Goal: Find specific page/section: Find specific page/section

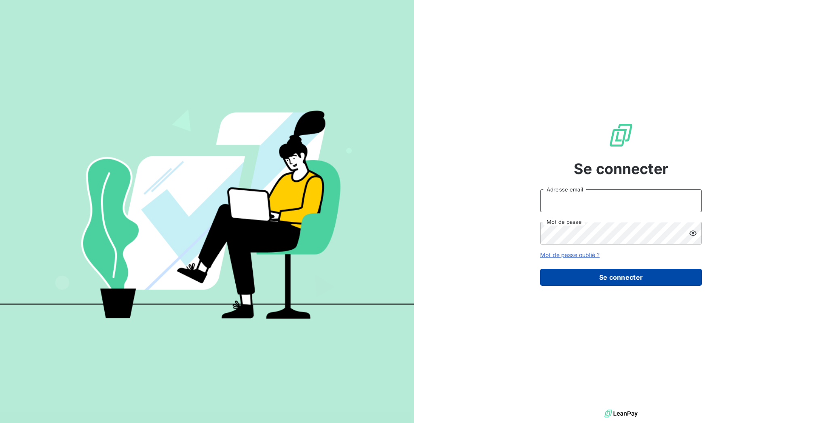
type input "[EMAIL_ADDRESS][DOMAIN_NAME]"
click at [619, 269] on button "Se connecter" at bounding box center [621, 277] width 162 height 17
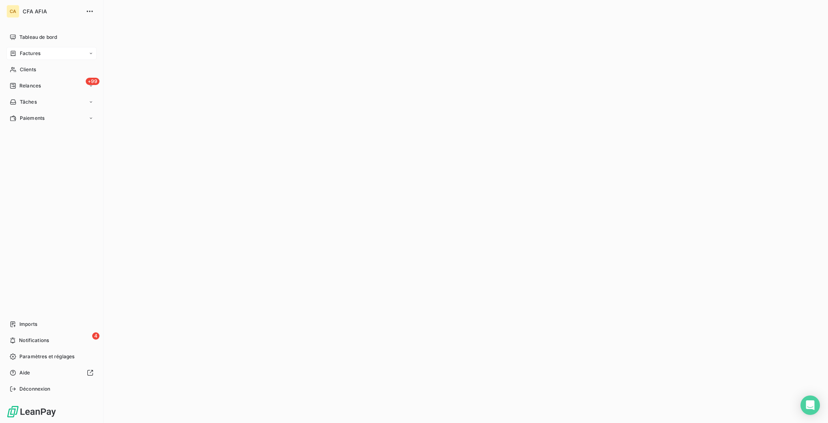
click at [20, 50] on span "Factures" at bounding box center [30, 53] width 21 height 7
click at [23, 66] on span "Factures" at bounding box center [29, 69] width 21 height 7
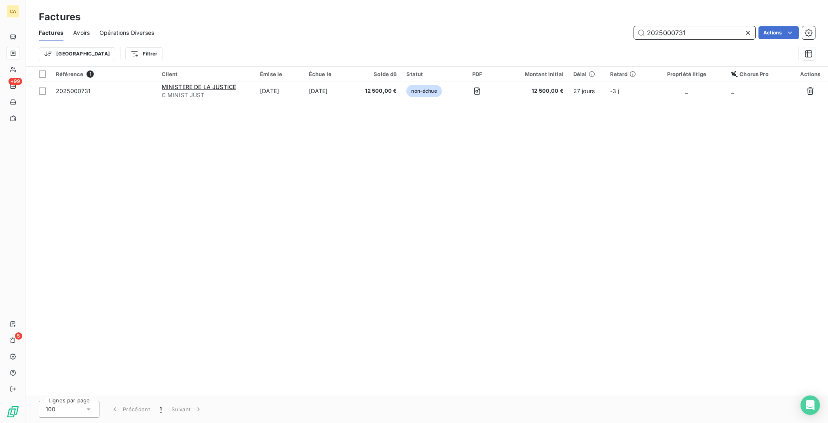
drag, startPoint x: 728, startPoint y: 28, endPoint x: 586, endPoint y: 28, distance: 142.4
click at [586, 28] on div "2025000731 Actions" at bounding box center [490, 32] width 652 height 13
paste input "4010046"
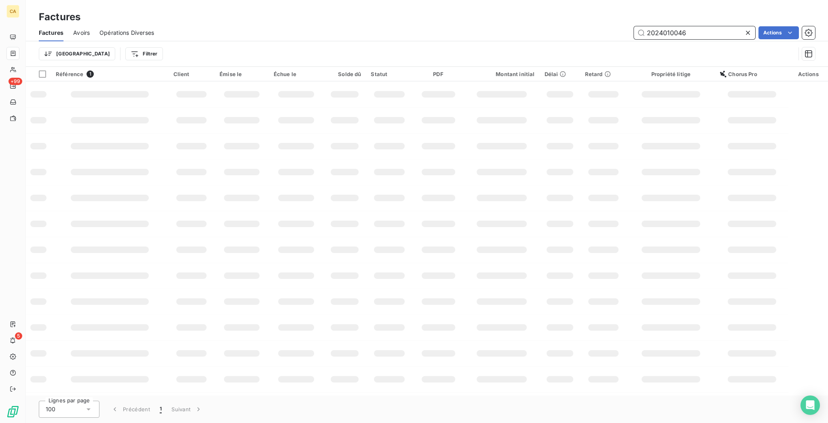
type input "2024010046"
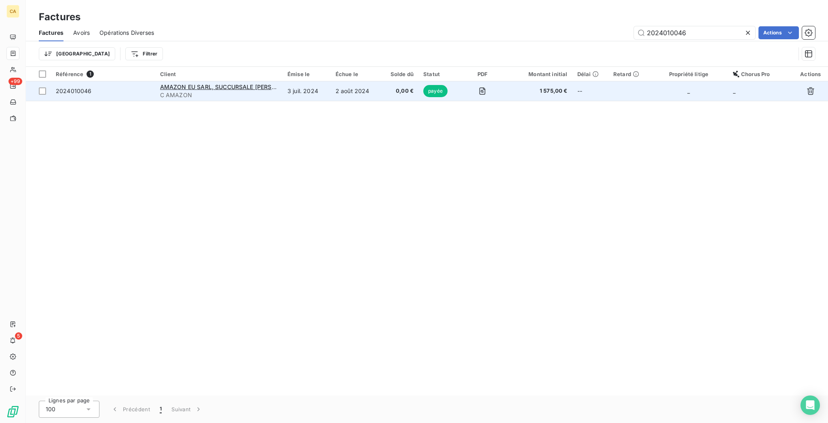
click at [331, 81] on td "3 juil. 2024" at bounding box center [307, 90] width 48 height 19
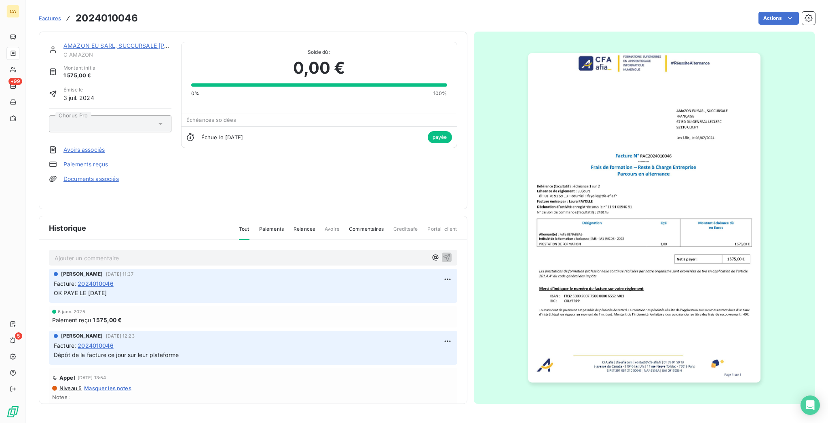
click at [597, 220] on img "button" at bounding box center [644, 217] width 233 height 329
